Goal: Transaction & Acquisition: Purchase product/service

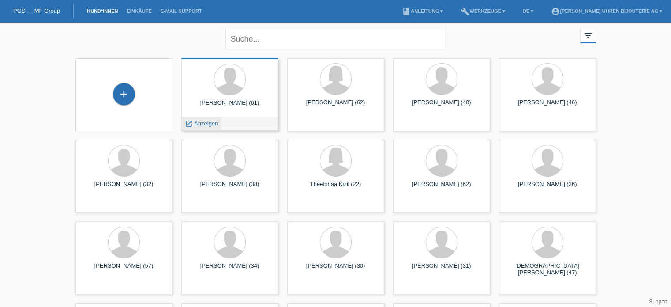
click at [201, 121] on span "Anzeigen" at bounding box center [206, 123] width 24 height 7
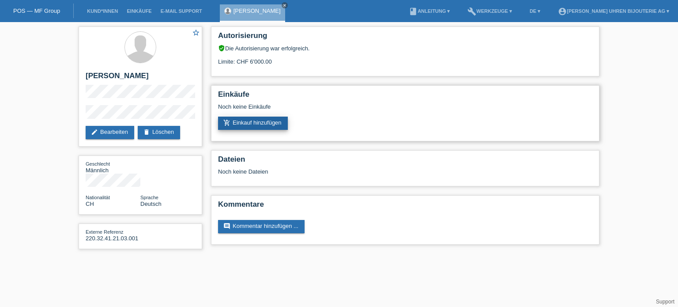
click at [252, 123] on link "add_shopping_cart Einkauf hinzufügen" at bounding box center [253, 122] width 70 height 13
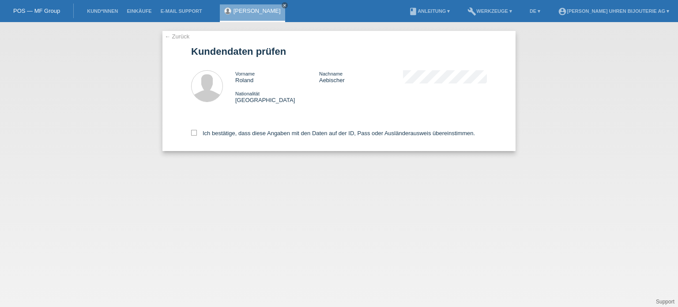
click at [186, 135] on div "← Zurück Kundendaten prüfen Vorname Roland Nachname Aebischer Nationalität Schw…" at bounding box center [338, 91] width 353 height 120
click at [195, 134] on icon at bounding box center [194, 133] width 6 height 6
click at [195, 134] on input "Ich bestätige, dass diese Angaben mit den Daten auf der ID, Pass oder Ausländer…" at bounding box center [194, 133] width 6 height 6
checkbox input "true"
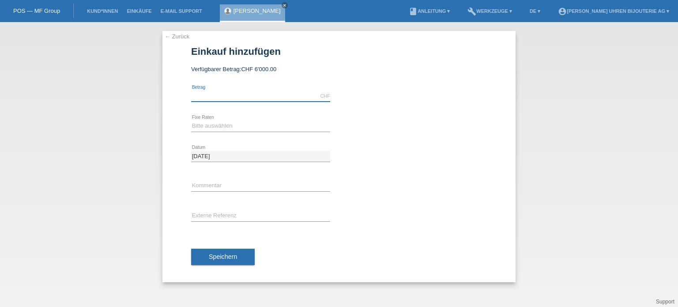
click at [217, 95] on input "text" at bounding box center [260, 95] width 139 height 11
type input "6000.00"
click at [237, 124] on select "Bitte auswählen 6 Raten 12 Raten 18 Raten 24 Raten" at bounding box center [260, 125] width 139 height 11
select select "541"
click at [191, 120] on select "Bitte auswählen 6 Raten 12 Raten 18 Raten 24 Raten" at bounding box center [260, 125] width 139 height 11
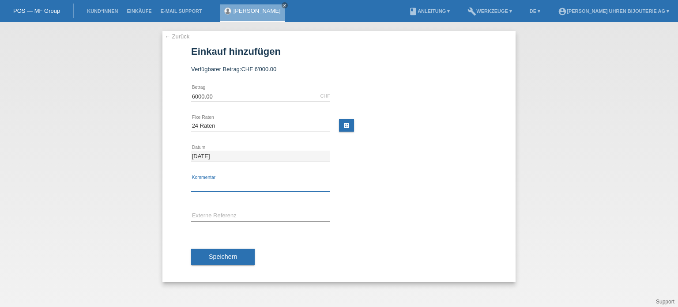
click at [209, 183] on input "text" at bounding box center [260, 185] width 139 height 11
type input "BG"
click at [227, 211] on input "text" at bounding box center [260, 215] width 139 height 11
paste input "220.32.41.21.03.001"
type input "220.32.41.21.03.001"
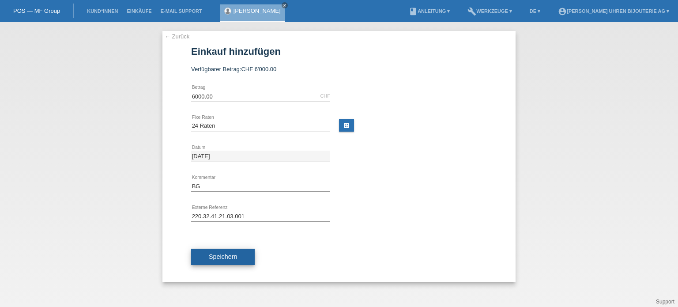
click at [222, 256] on span "Speichern" at bounding box center [223, 256] width 28 height 7
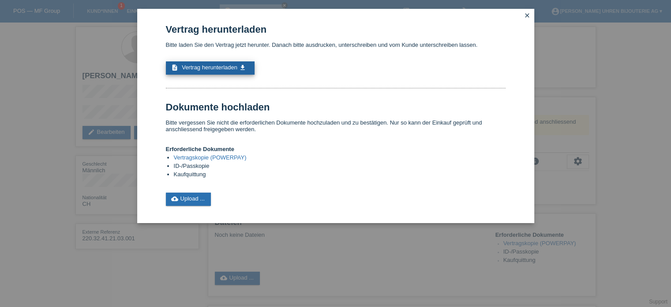
click at [199, 68] on span "Vertrag herunterladen" at bounding box center [210, 67] width 56 height 7
click at [529, 14] on icon "close" at bounding box center [527, 15] width 7 height 7
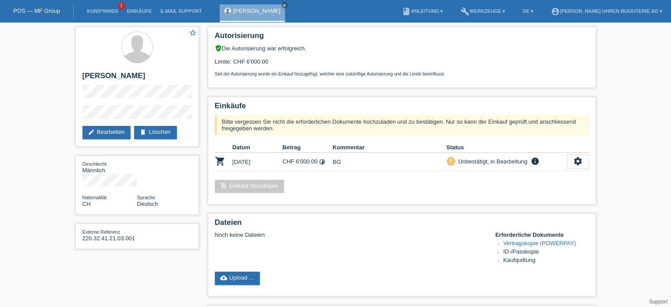
click at [55, 15] on div "POS — MF Group" at bounding box center [37, 11] width 74 height 15
click at [36, 11] on link "POS — MF Group" at bounding box center [36, 11] width 47 height 7
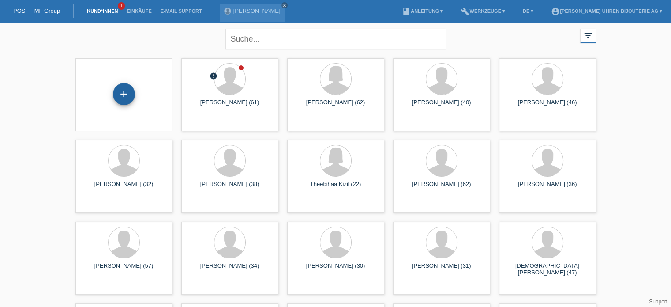
click at [125, 87] on div "+" at bounding box center [124, 94] width 22 height 22
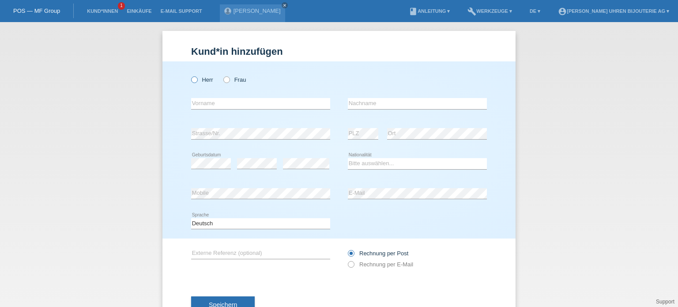
click at [195, 81] on label "Herr" at bounding box center [202, 79] width 22 height 7
click at [195, 81] on input "Herr" at bounding box center [194, 79] width 6 height 6
radio input "true"
click at [210, 104] on input "text" at bounding box center [260, 103] width 139 height 11
paste input "[PERSON_NAME]"
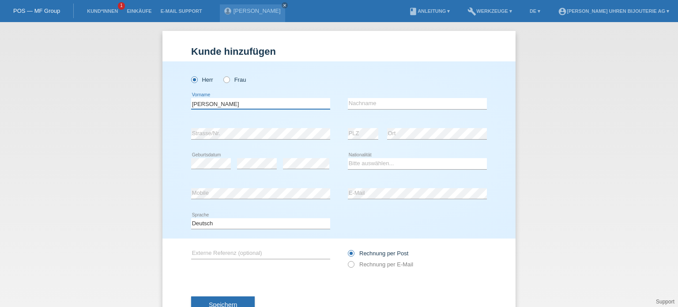
type input "[PERSON_NAME]"
click at [355, 99] on input "text" at bounding box center [417, 103] width 139 height 11
paste input "Kohler"
type input "Kohler"
click at [295, 169] on div "error" at bounding box center [306, 164] width 46 height 30
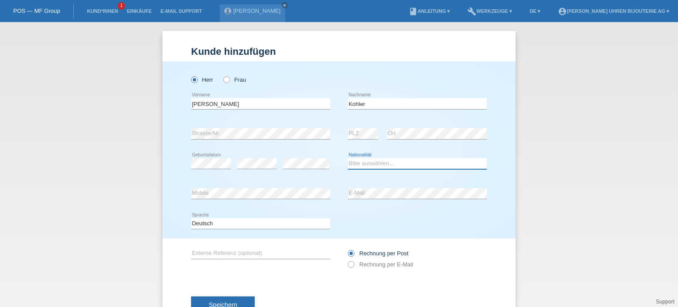
click at [378, 162] on select "Bitte auswählen... Schweiz Deutschland Liechtenstein Österreich ------------ Af…" at bounding box center [417, 163] width 139 height 11
select select "CH"
click at [348, 158] on select "Bitte auswählen... Schweiz Deutschland Liechtenstein Österreich ------------ Af…" at bounding box center [417, 163] width 139 height 11
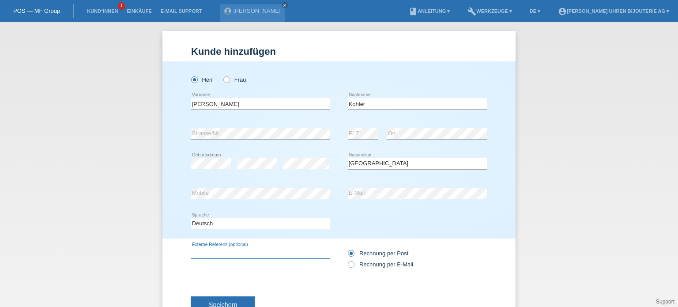
click at [232, 251] on input "text" at bounding box center [260, 253] width 139 height 11
paste input "513.NX.5710.LR.SDQ20"
type input "513.NX.5710.LR.SDQ20"
click at [346, 259] on icon at bounding box center [346, 259] width 0 height 0
click at [348, 266] on input "Rechnung per E-Mail" at bounding box center [351, 266] width 6 height 11
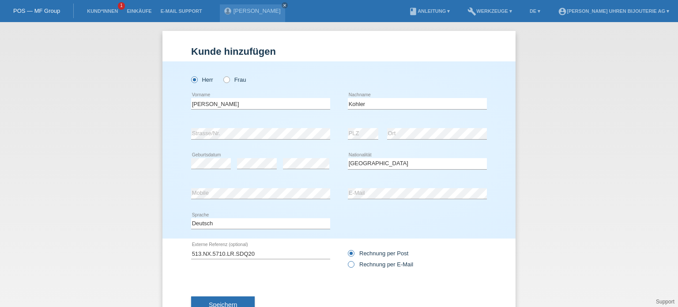
radio input "true"
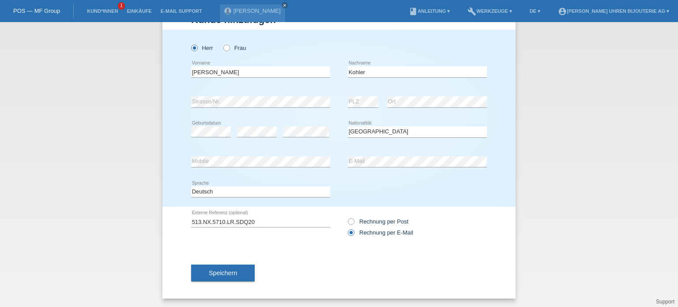
click at [207, 267] on button "Speichern" at bounding box center [223, 272] width 64 height 17
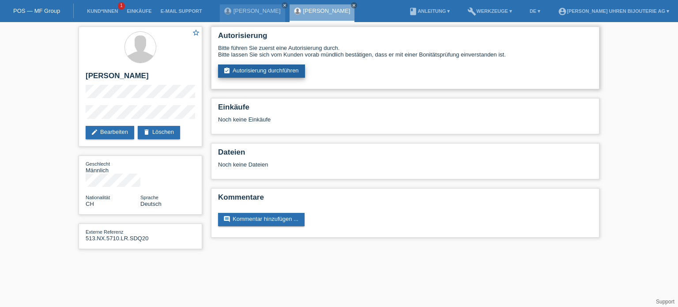
click at [270, 70] on link "assignment_turned_in Autorisierung durchführen" at bounding box center [261, 70] width 87 height 13
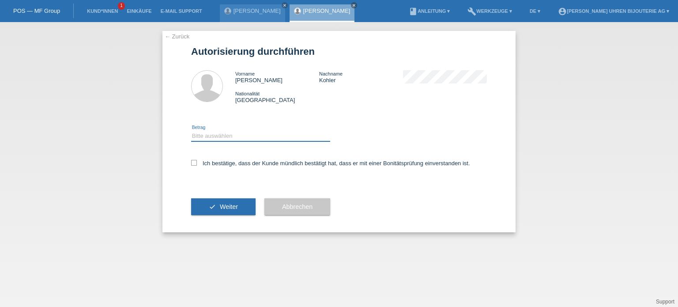
click at [245, 135] on select "Bitte auswählen CHF 1.00 - CHF 499.00 CHF 500.00 - CHF 1'999.00 CHF 2'000.00 - …" at bounding box center [260, 136] width 139 height 11
select select "3"
click at [191, 131] on select "Bitte auswählen CHF 1.00 - CHF 499.00 CHF 500.00 - CHF 1'999.00 CHF 2'000.00 - …" at bounding box center [260, 136] width 139 height 11
click at [198, 165] on label "Ich bestätige, dass der Kunde mündlich bestätigt hat, dass er mit einer Bonität…" at bounding box center [330, 163] width 279 height 7
click at [197, 165] on input "Ich bestätige, dass der Kunde mündlich bestätigt hat, dass er mit einer Bonität…" at bounding box center [194, 163] width 6 height 6
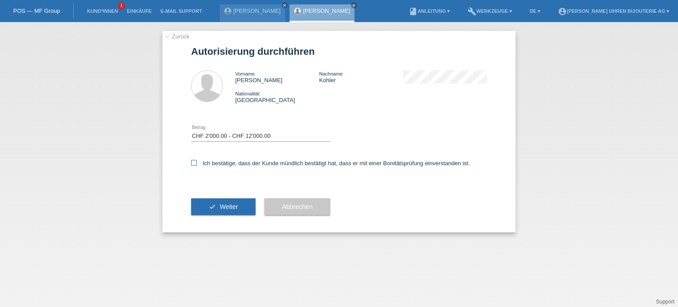
checkbox input "true"
click at [209, 203] on icon "check" at bounding box center [212, 206] width 7 height 7
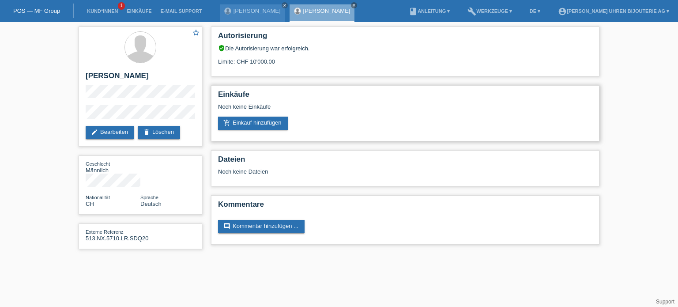
click at [252, 131] on div "Einkäufe Noch keine Einkäufe add_shopping_cart Einkauf hinzufügen" at bounding box center [405, 113] width 388 height 56
click at [251, 123] on link "add_shopping_cart Einkauf hinzufügen" at bounding box center [253, 122] width 70 height 13
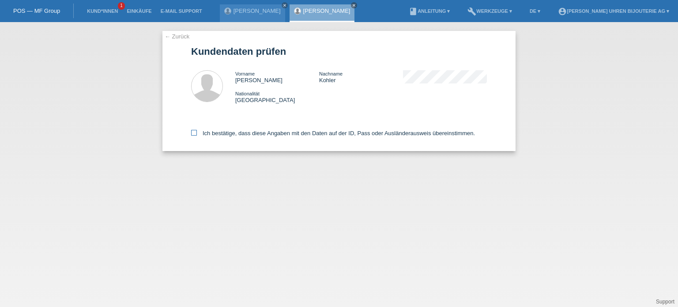
click at [192, 131] on icon at bounding box center [194, 133] width 6 height 6
click at [192, 131] on input "Ich bestätige, dass diese Angaben mit den Daten auf der ID, Pass oder Ausländer…" at bounding box center [194, 133] width 6 height 6
checkbox input "true"
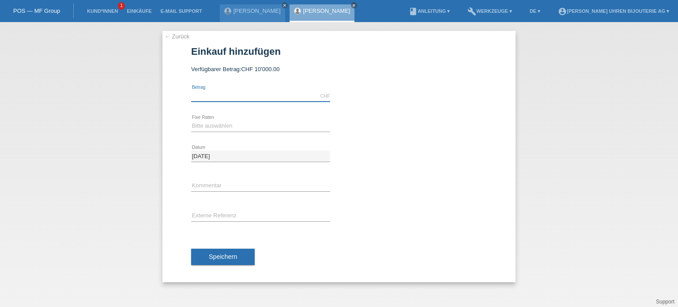
click at [214, 98] on input "text" at bounding box center [260, 95] width 139 height 11
type input "8890.00"
click at [219, 124] on select "Bitte auswählen 6 Raten 12 Raten 18 Raten 24 Raten" at bounding box center [260, 125] width 139 height 11
select select "541"
click at [191, 120] on select "Bitte auswählen 6 Raten 12 Raten 18 Raten 24 Raten" at bounding box center [260, 125] width 139 height 11
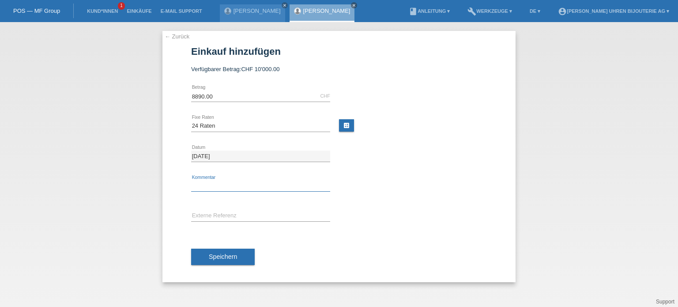
click at [207, 185] on input "text" at bounding box center [260, 185] width 139 height 11
type input "BG"
click at [235, 211] on input "text" at bounding box center [260, 215] width 139 height 11
paste input "513.NX.5710.LR.SDQ20"
type input "513.NX.5710.LR.SDQ20"
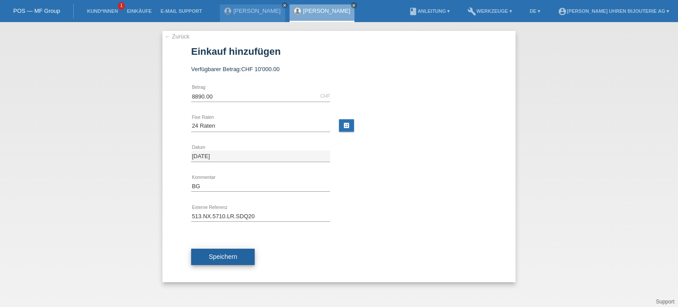
click at [222, 260] on button "Speichern" at bounding box center [223, 256] width 64 height 17
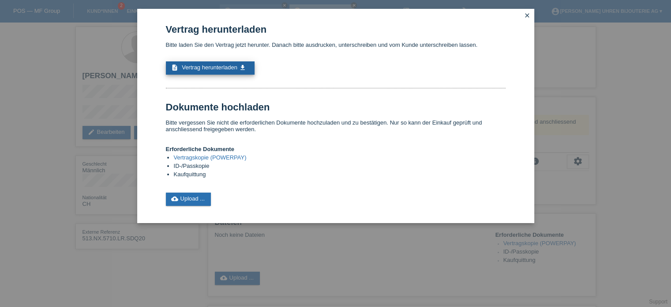
click at [217, 72] on link "description Vertrag herunterladen get_app" at bounding box center [210, 67] width 89 height 13
click at [526, 16] on icon "close" at bounding box center [527, 15] width 7 height 7
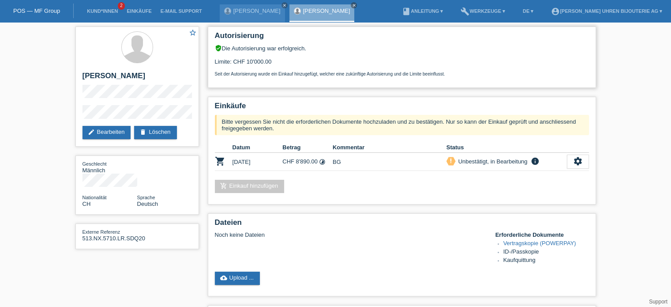
scroll to position [44, 0]
